Goal: Information Seeking & Learning: Learn about a topic

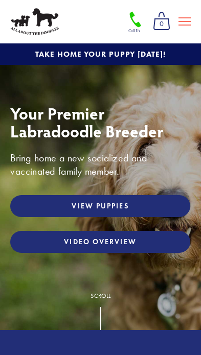
click at [176, 206] on link "View Puppies" at bounding box center [100, 206] width 180 height 22
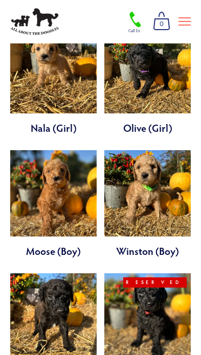
scroll to position [2098, 0]
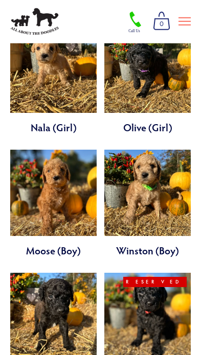
click at [79, 273] on link at bounding box center [53, 327] width 86 height 108
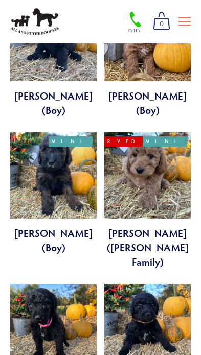
scroll to position [1719, 0]
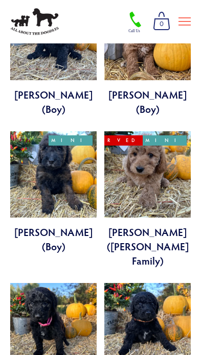
click at [66, 283] on link at bounding box center [53, 337] width 86 height 108
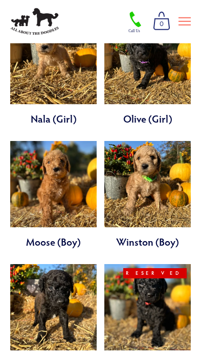
scroll to position [2107, 0]
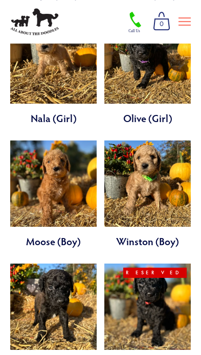
click at [179, 264] on link at bounding box center [147, 332] width 86 height 136
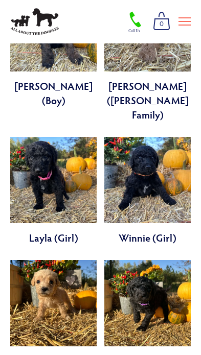
scroll to position [1870, 0]
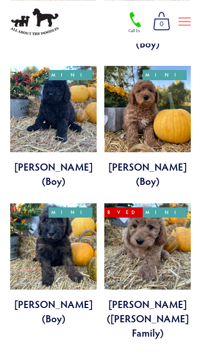
scroll to position [1645, 0]
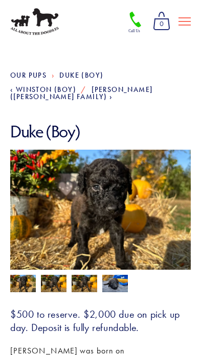
scroll to position [34, 0]
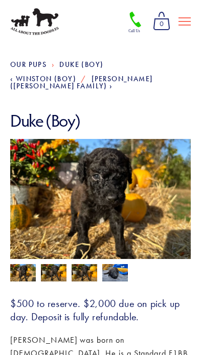
click at [46, 269] on img at bounding box center [54, 273] width 26 height 19
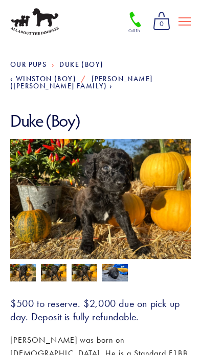
scroll to position [35, 0]
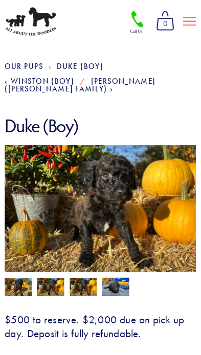
click at [75, 266] on img at bounding box center [85, 273] width 26 height 19
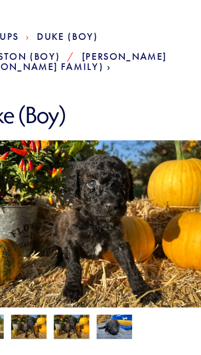
scroll to position [3, 0]
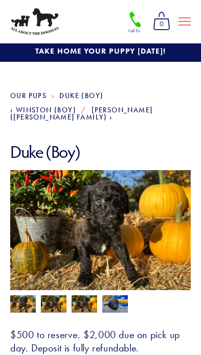
click at [19, 295] on img at bounding box center [23, 304] width 26 height 19
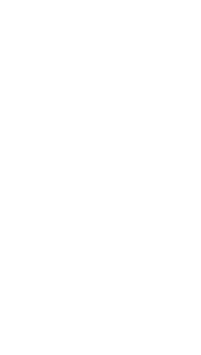
scroll to position [58, 0]
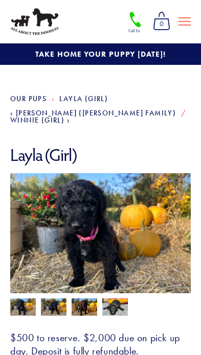
click at [53, 301] on img at bounding box center [54, 307] width 26 height 19
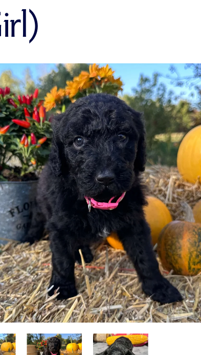
click at [102, 297] on img at bounding box center [115, 306] width 26 height 19
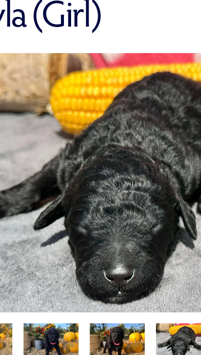
click at [10, 298] on img at bounding box center [23, 307] width 26 height 19
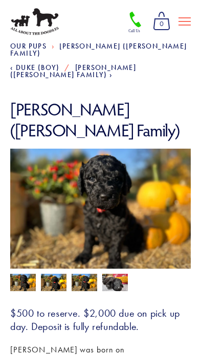
scroll to position [54, 0]
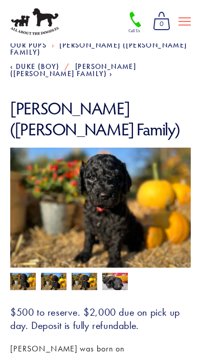
click at [46, 273] on img at bounding box center [54, 282] width 26 height 19
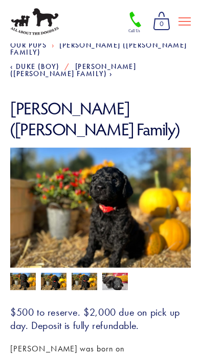
click at [86, 273] on img at bounding box center [85, 282] width 26 height 19
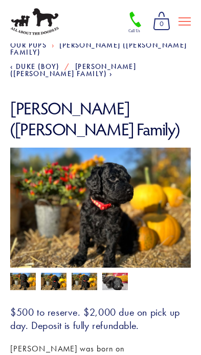
click at [124, 272] on img at bounding box center [115, 281] width 26 height 19
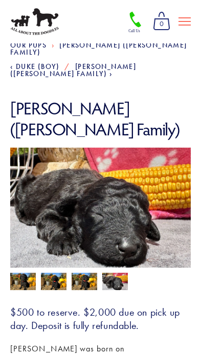
click at [14, 273] on img at bounding box center [23, 282] width 26 height 19
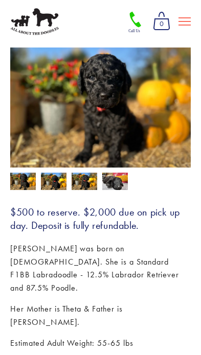
scroll to position [155, 0]
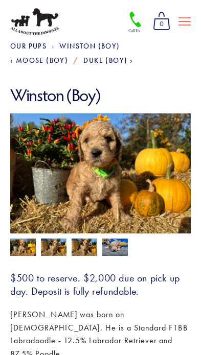
scroll to position [53, 0]
click at [51, 248] on img at bounding box center [54, 248] width 26 height 19
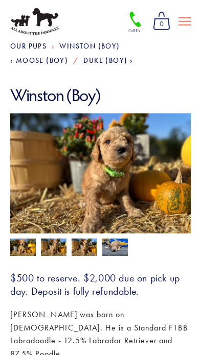
click at [82, 251] on img at bounding box center [85, 248] width 26 height 19
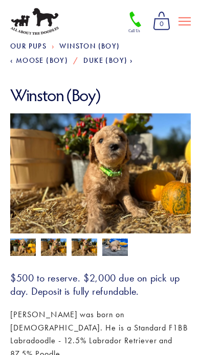
click at [19, 249] on img at bounding box center [23, 248] width 26 height 19
